Goal: Check status: Check status

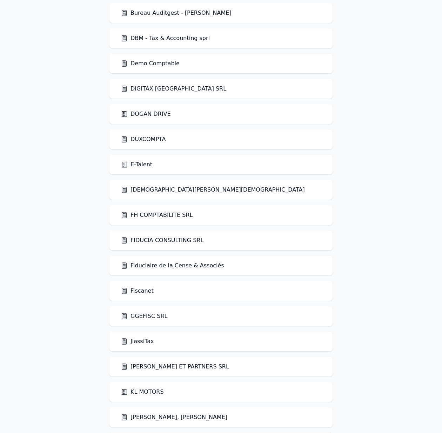
scroll to position [610, 0]
click at [163, 267] on link "Fiduciaire de la Cense & Associés" at bounding box center [172, 265] width 103 height 8
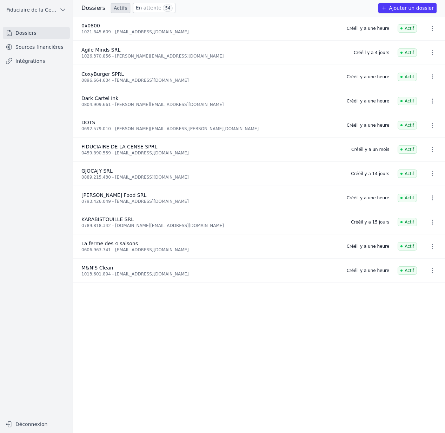
click at [151, 8] on link "En attente 54" at bounding box center [154, 8] width 42 height 10
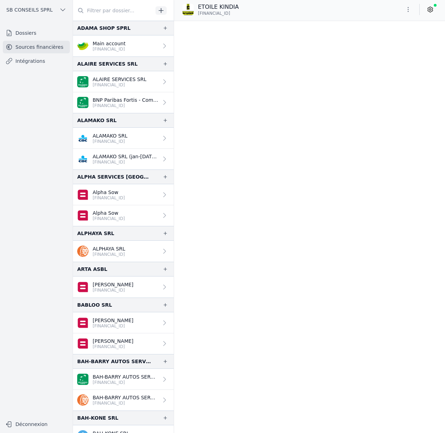
scroll to position [12395, 0]
